Goal: Information Seeking & Learning: Understand process/instructions

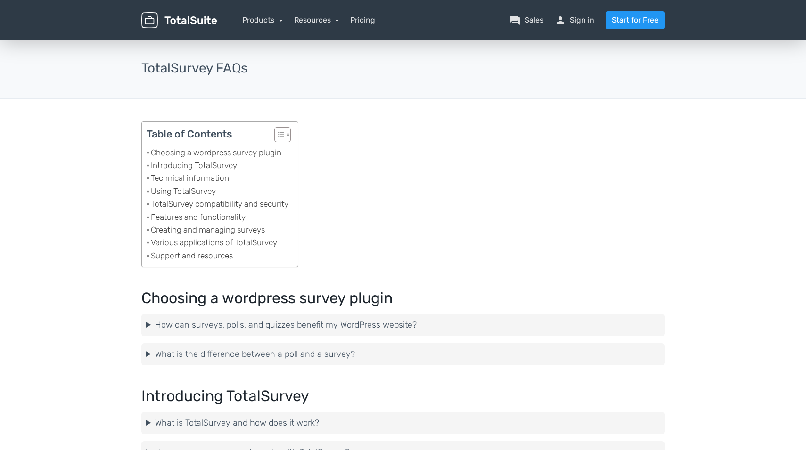
click at [356, 28] on nav "Products TotalPoll WordPress Poll and Contest Plugin TotalContest WordPress Con…" at bounding box center [448, 20] width 448 height 18
click at [364, 19] on link "Pricing" at bounding box center [362, 20] width 25 height 11
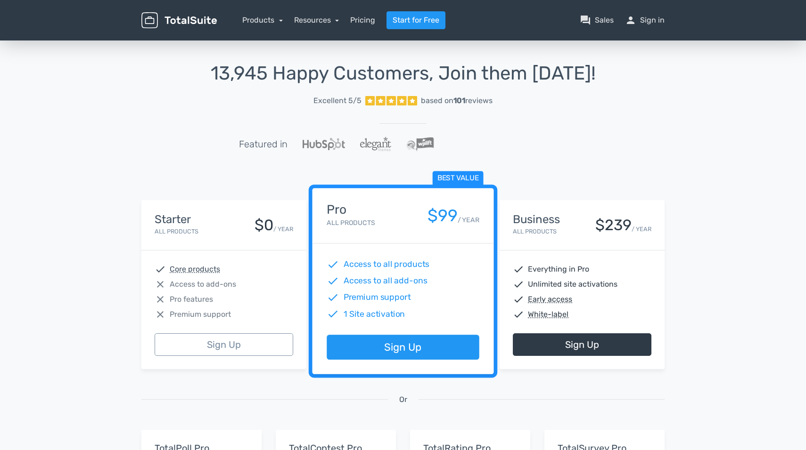
click at [74, 264] on div "13,945 Happy Customers, Join them Today! Excellent 5/5 based on 101 reviews Fea…" at bounding box center [403, 348] width 806 height 619
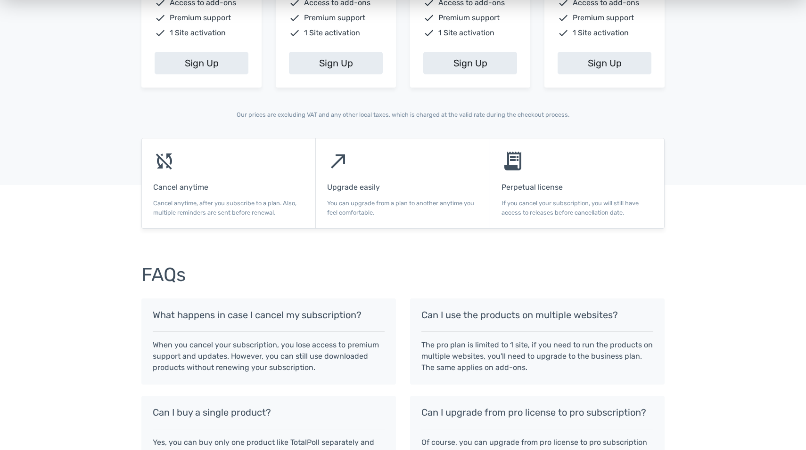
scroll to position [520, 0]
click at [641, 209] on p "If you cancel your subscription, you will still have access to releases before …" at bounding box center [576, 207] width 151 height 18
click at [624, 207] on p "If you cancel your subscription, you will still have access to releases before …" at bounding box center [576, 207] width 151 height 18
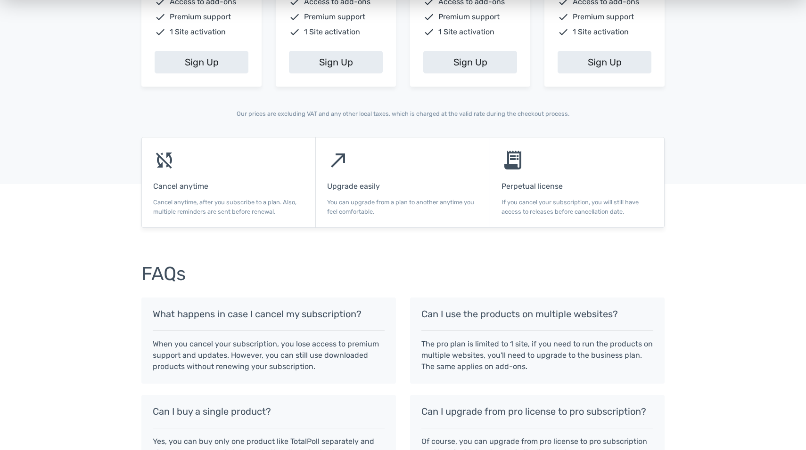
click at [624, 207] on p "If you cancel your subscription, you will still have access to releases before …" at bounding box center [576, 207] width 151 height 18
click at [625, 207] on p "If you cancel your subscription, you will still have access to releases before …" at bounding box center [576, 207] width 151 height 18
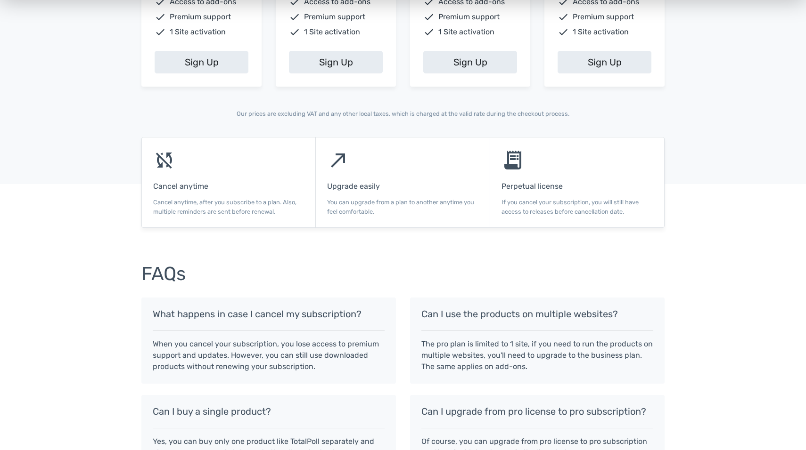
click at [633, 212] on p "If you cancel your subscription, you will still have access to releases before …" at bounding box center [576, 207] width 151 height 18
click at [623, 213] on p "If you cancel your subscription, you will still have access to releases before …" at bounding box center [576, 207] width 151 height 18
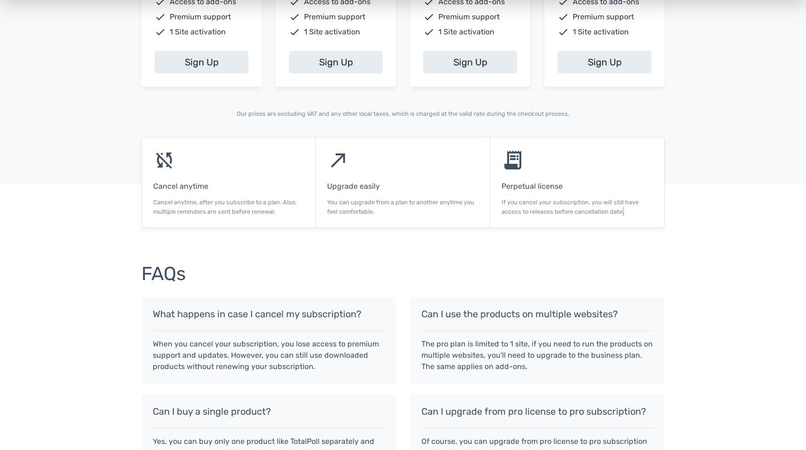
click at [623, 213] on p "If you cancel your subscription, you will still have access to releases before …" at bounding box center [576, 207] width 151 height 18
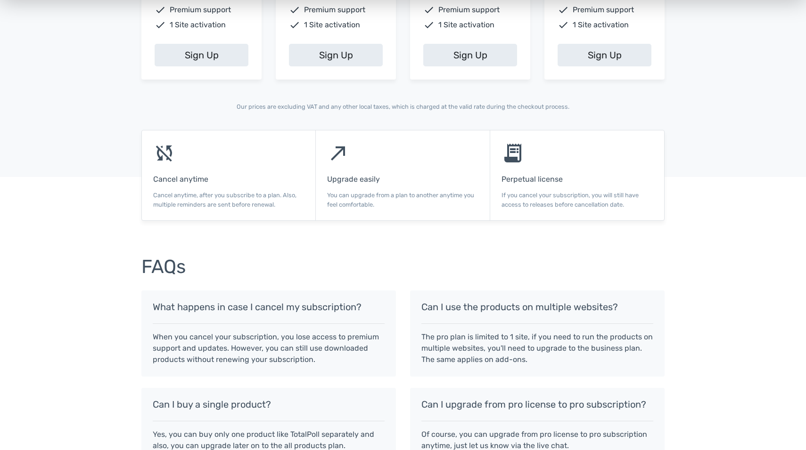
scroll to position [530, 0]
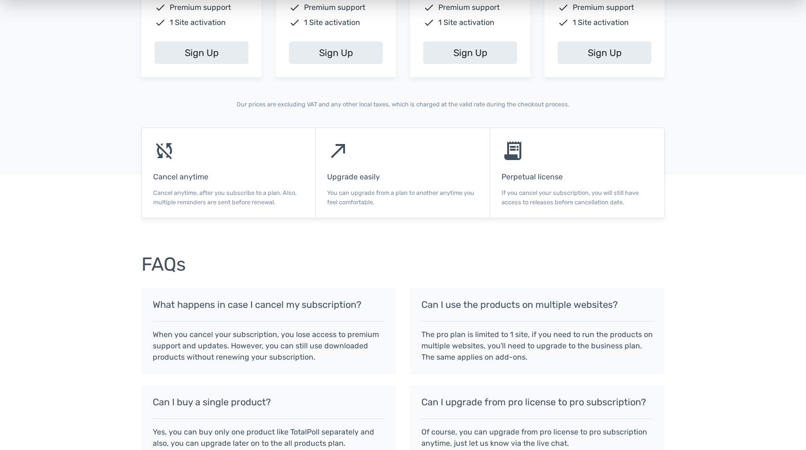
click at [502, 335] on p "The pro plan is limited to 1 site, if you need to run the products on multiple …" at bounding box center [537, 346] width 232 height 34
click at [549, 343] on p "The pro plan is limited to 1 site, if you need to run the products on multiple …" at bounding box center [537, 346] width 232 height 34
click at [632, 194] on p "If you cancel your subscription, you will still have access to releases before …" at bounding box center [576, 197] width 151 height 18
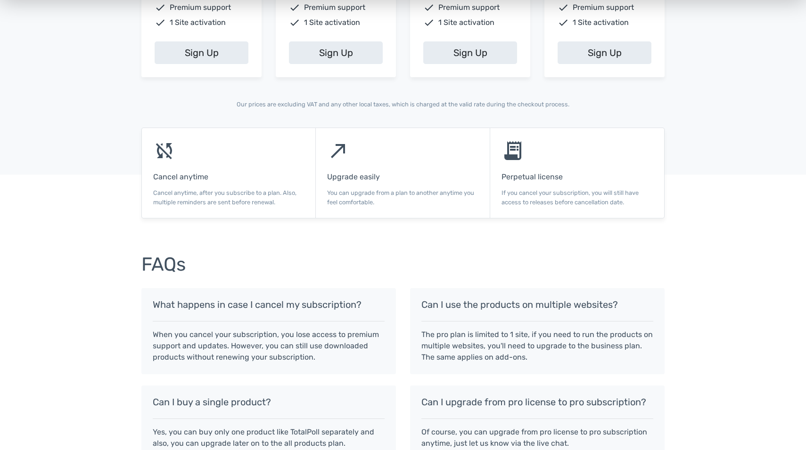
click at [632, 194] on p "If you cancel your subscription, you will still have access to releases before …" at bounding box center [576, 197] width 151 height 18
click at [618, 171] on div "receipt_long Perpetual license If you cancel your subscription, you will still …" at bounding box center [577, 173] width 174 height 90
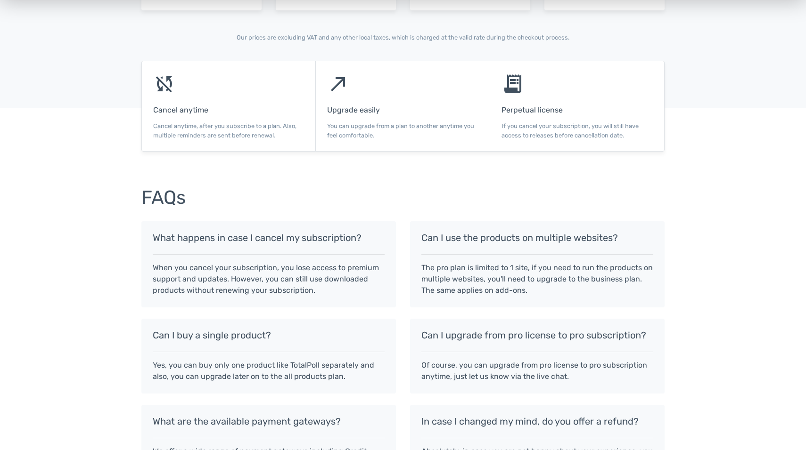
scroll to position [599, 0]
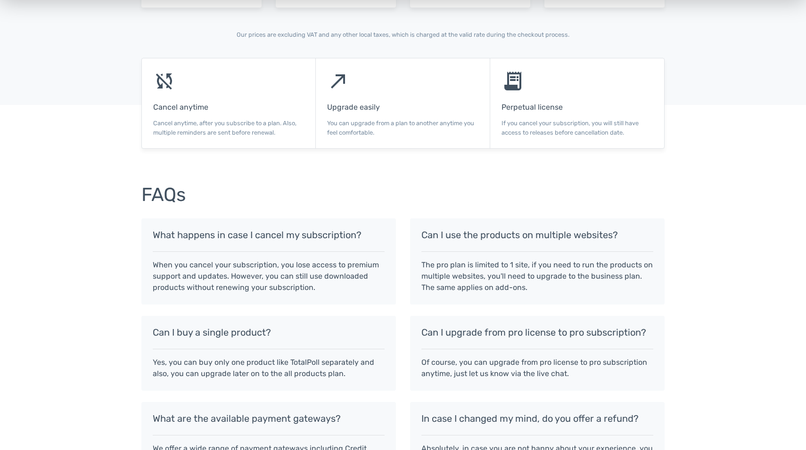
click at [174, 274] on p "When you cancel your subscription, you lose access to premium support and updat…" at bounding box center [269, 277] width 232 height 34
click at [322, 285] on p "When you cancel your subscription, you lose access to premium support and updat…" at bounding box center [269, 277] width 232 height 34
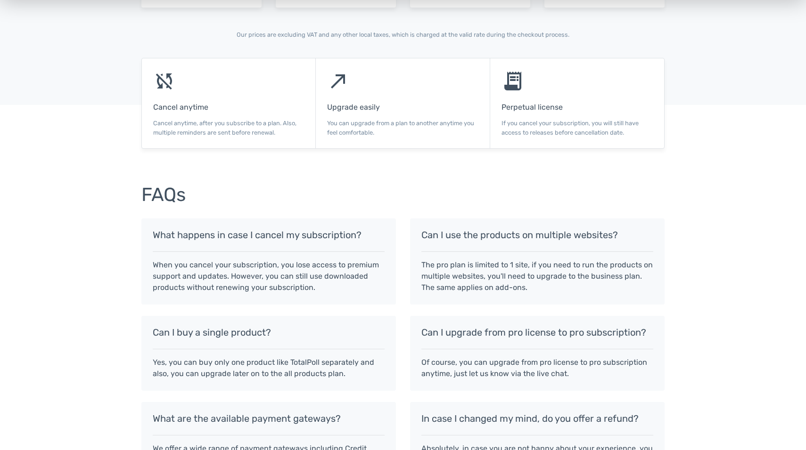
click at [322, 285] on p "When you cancel your subscription, you lose access to premium support and updat…" at bounding box center [269, 277] width 232 height 34
click at [354, 278] on p "When you cancel your subscription, you lose access to premium support and updat…" at bounding box center [269, 277] width 232 height 34
click at [91, 264] on div "FAQs What happens in case I cancel my subscription? When you cancel your subscr…" at bounding box center [403, 336] width 806 height 328
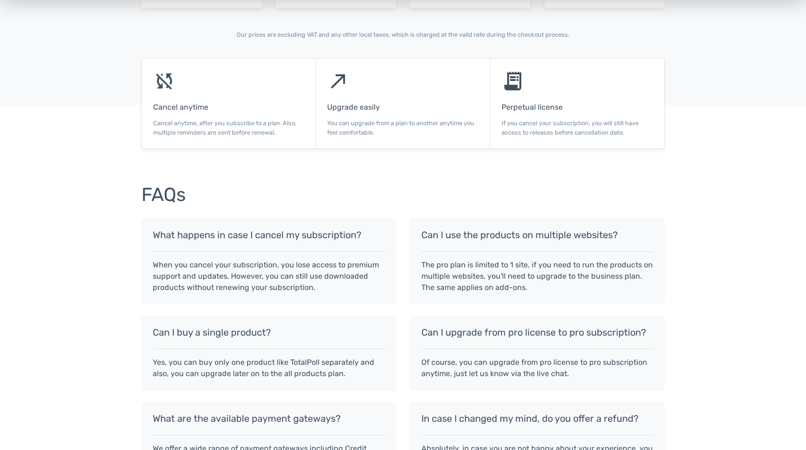
click at [91, 264] on div "FAQs What happens in case I cancel my subscription? When you cancel your subscr…" at bounding box center [403, 336] width 806 height 328
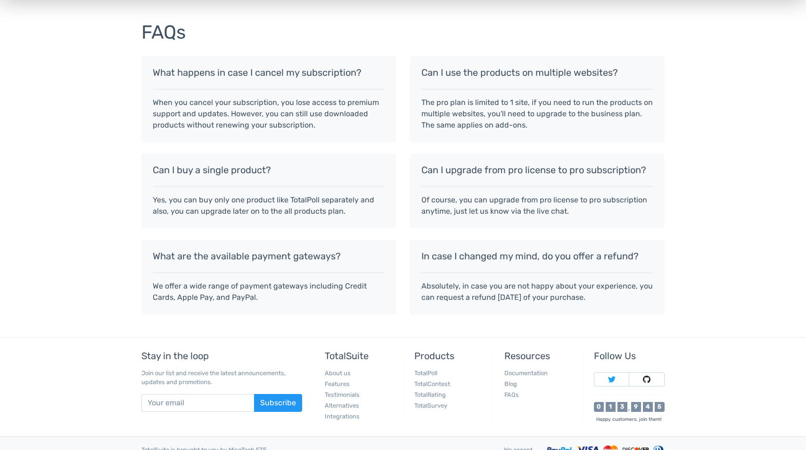
scroll to position [799, 0]
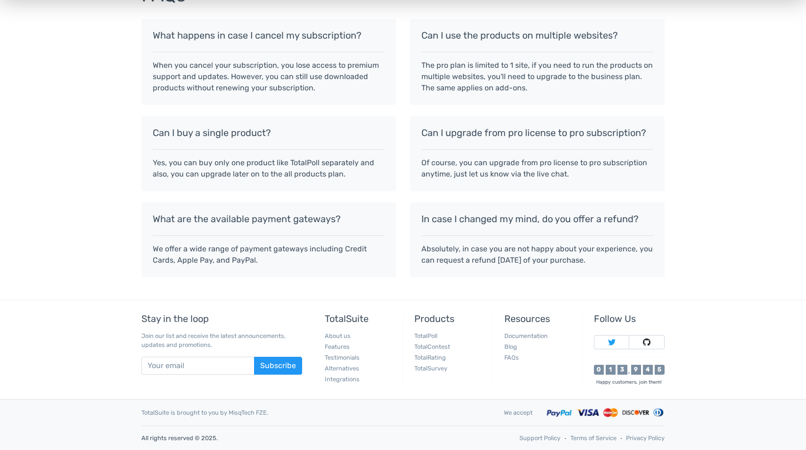
click at [109, 194] on div "FAQs What happens in case I cancel my subscription? When you cancel your subscr…" at bounding box center [403, 136] width 806 height 328
click at [589, 436] on link "Terms of Service" at bounding box center [593, 438] width 46 height 9
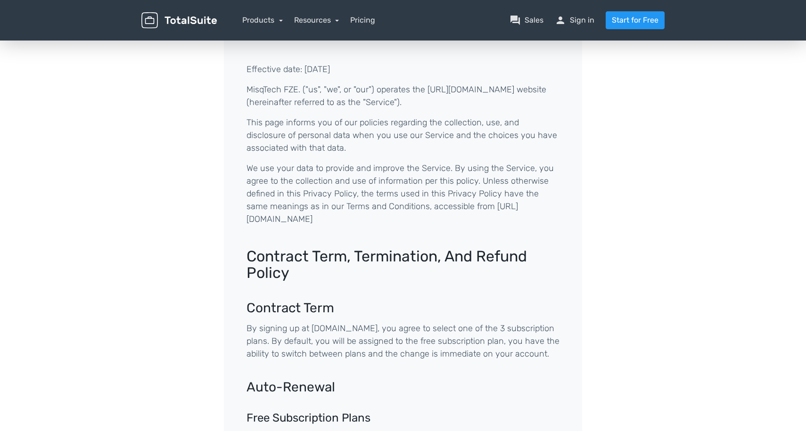
scroll to position [60, 0]
